Goal: Task Accomplishment & Management: Use online tool/utility

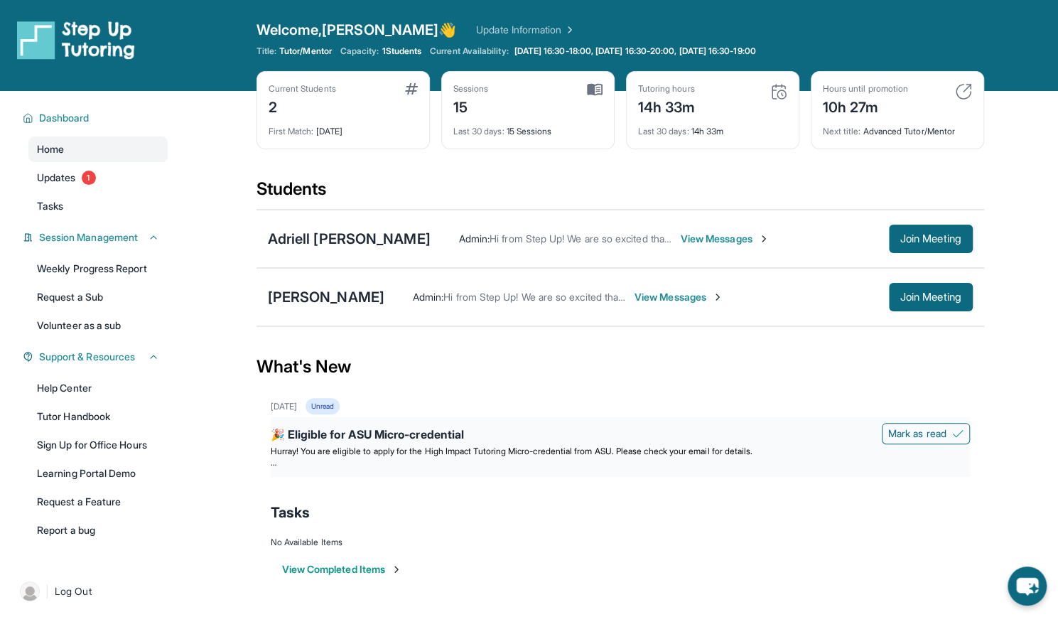
click at [495, 446] on span "Hurray! You are eligible to apply for the High Impact Tutoring Micro-credential…" at bounding box center [512, 451] width 483 height 11
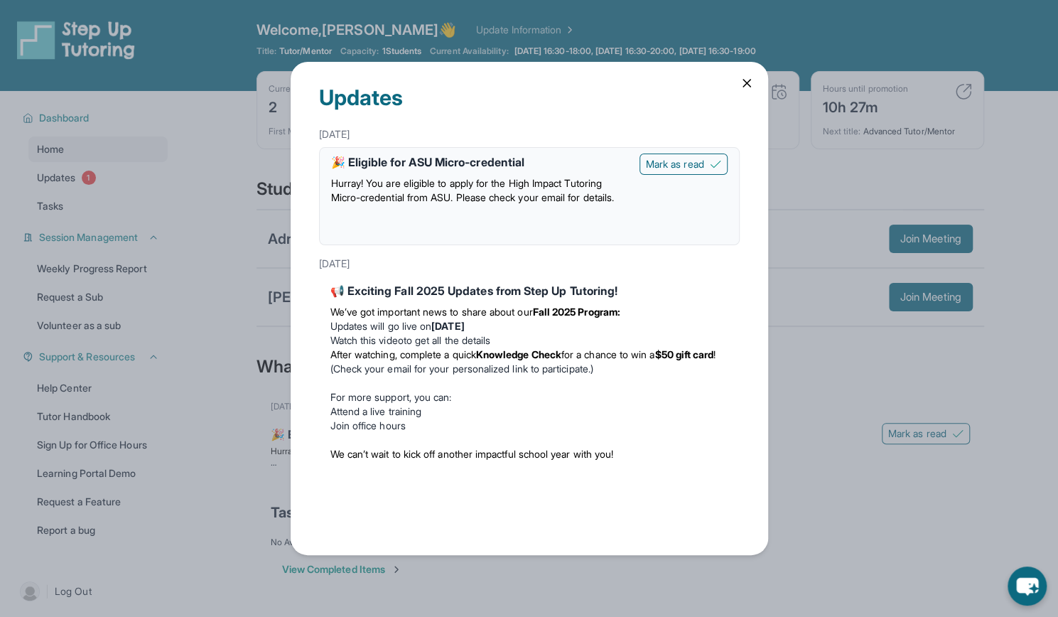
click at [748, 82] on icon at bounding box center [747, 83] width 14 height 14
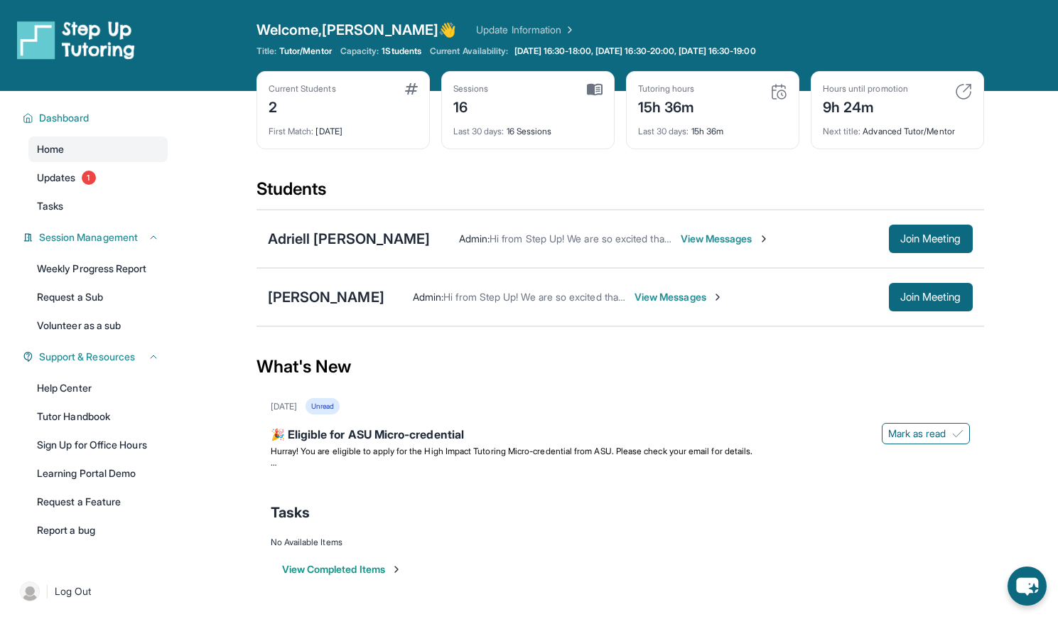
scroll to position [4, 0]
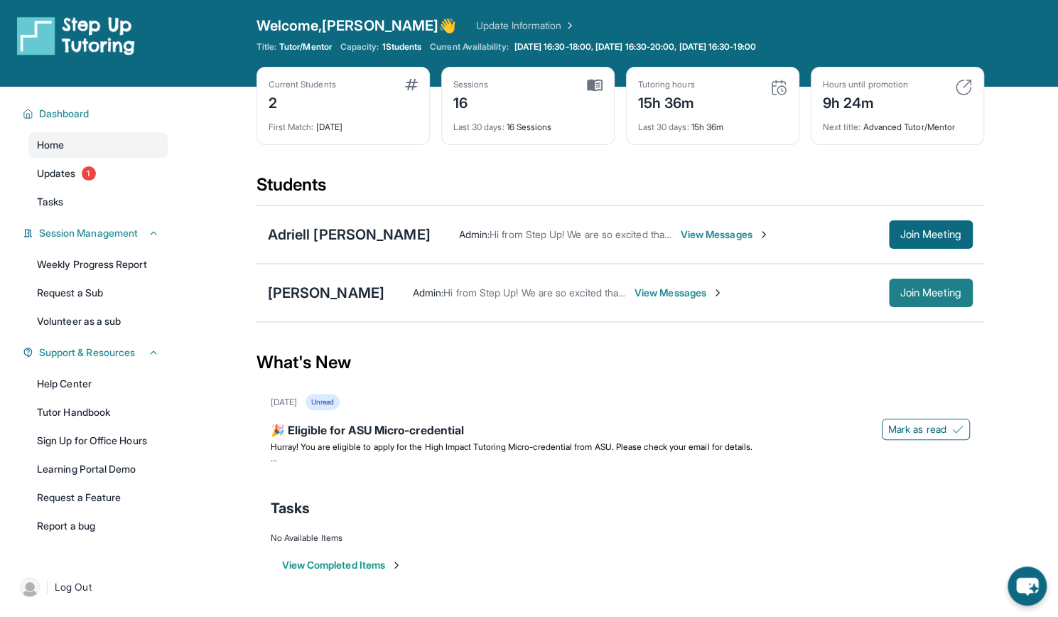
click at [936, 296] on span "Join Meeting" at bounding box center [930, 293] width 61 height 9
